Goal: Navigation & Orientation: Find specific page/section

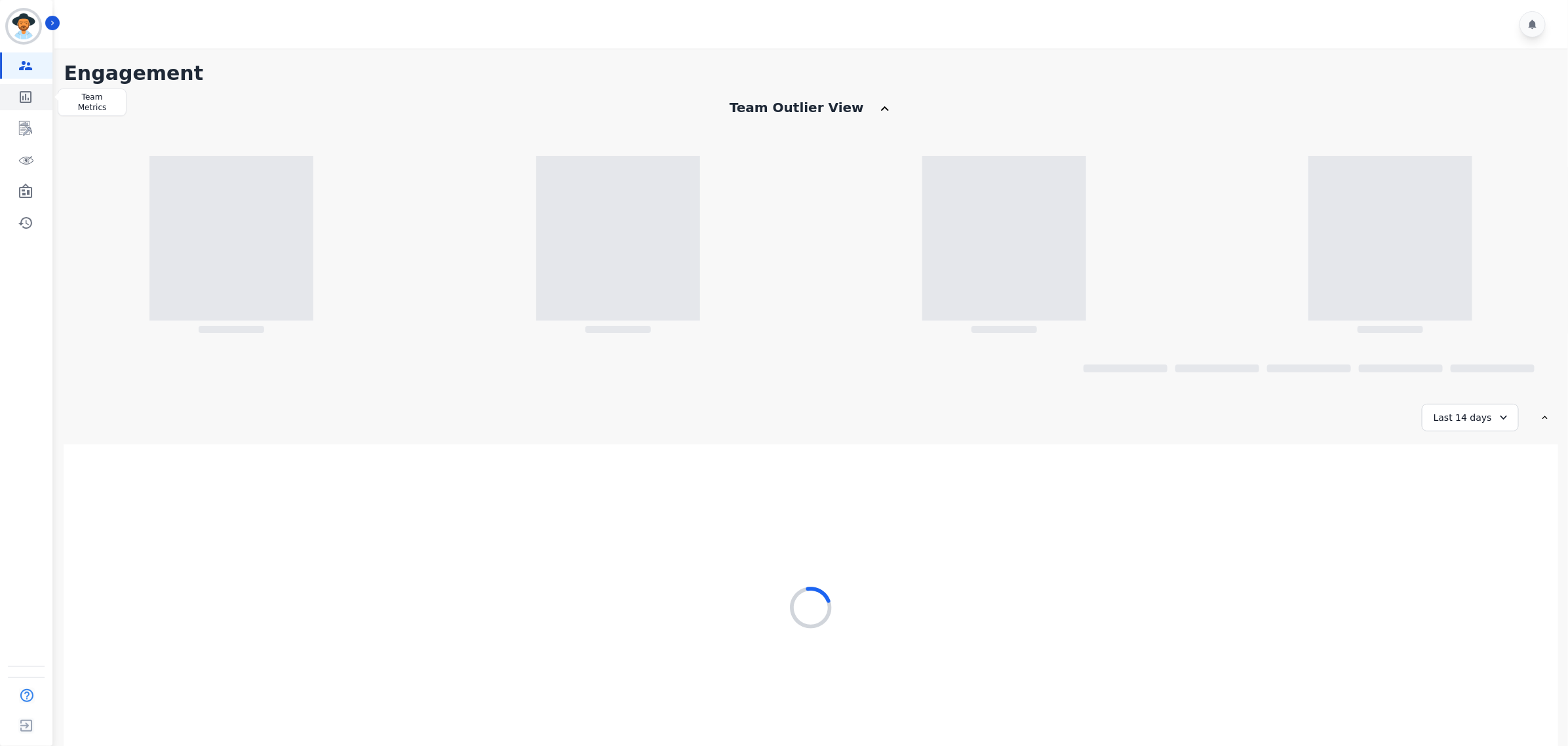
click at [28, 90] on icon "Sidebar" at bounding box center [26, 97] width 16 height 16
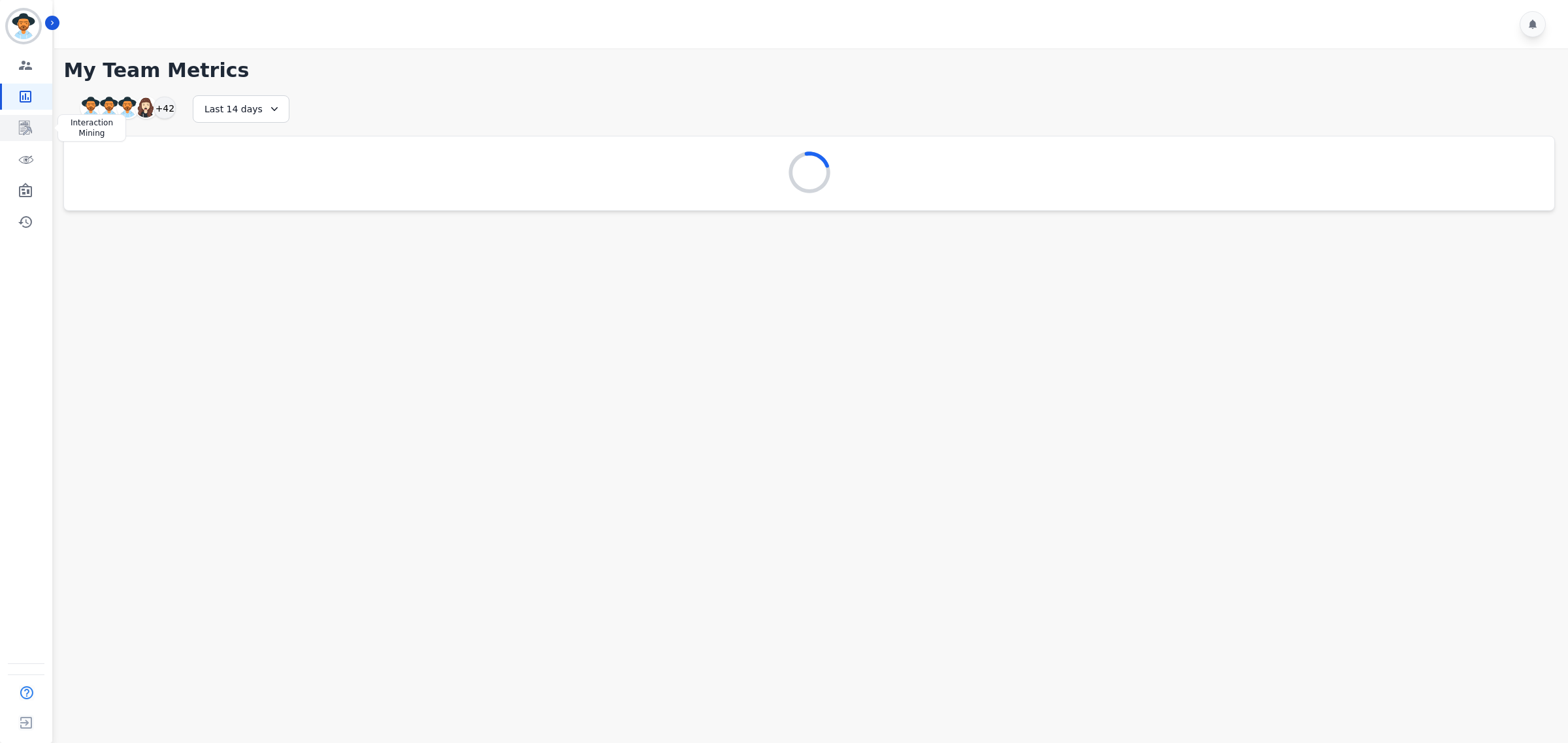
click at [16, 121] on link "Sidebar" at bounding box center [27, 128] width 51 height 26
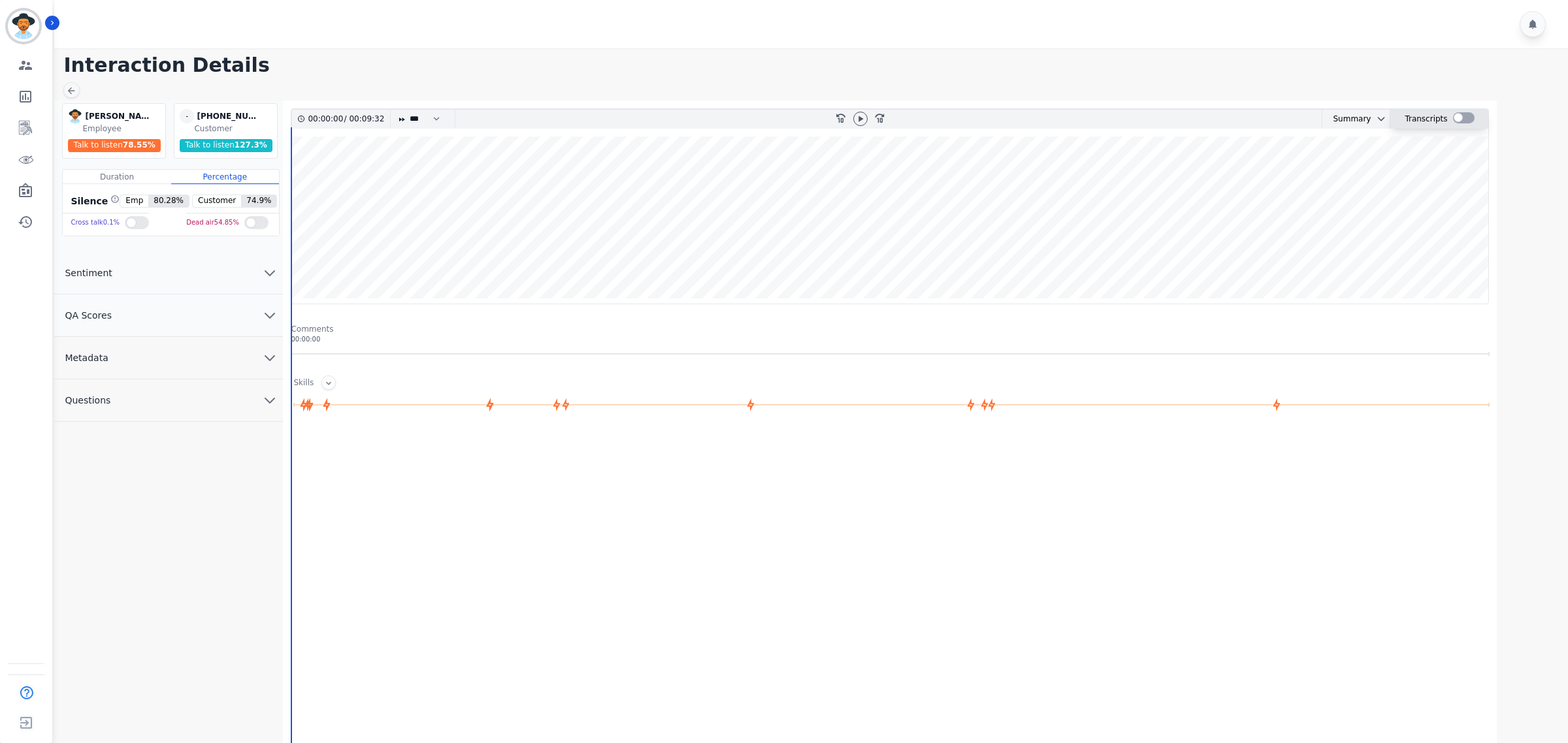
click at [1454, 119] on div at bounding box center [1464, 118] width 22 height 11
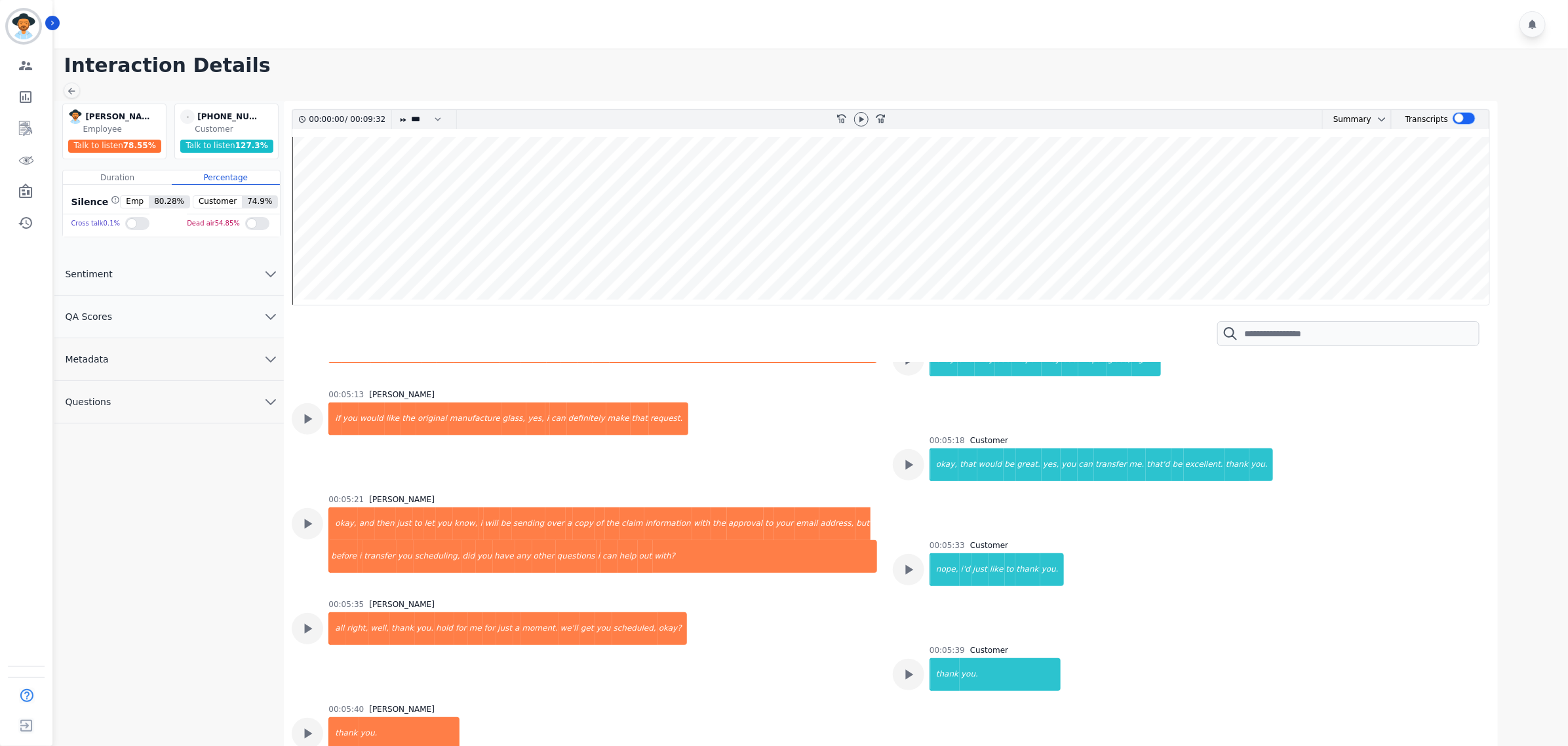
scroll to position [3115, 0]
